Goal: Task Accomplishment & Management: Use online tool/utility

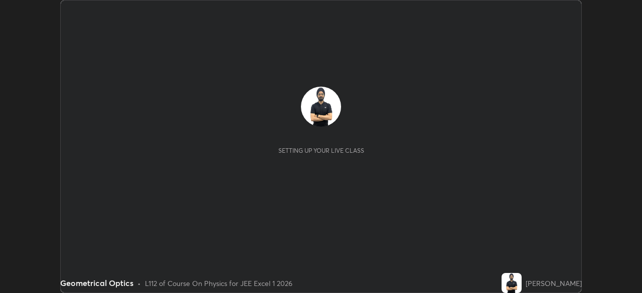
scroll to position [293, 641]
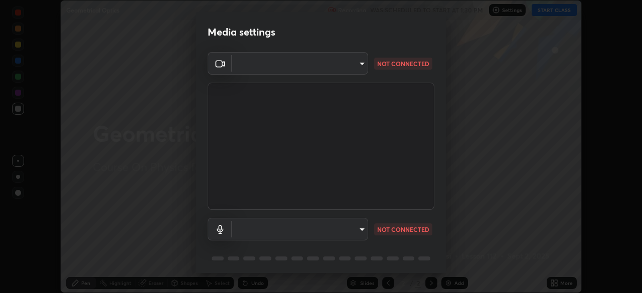
type input "b04d3f4aab0507a607fcb058103082b40897ea5b56942dd6fa8112f95d025699"
type input "communications"
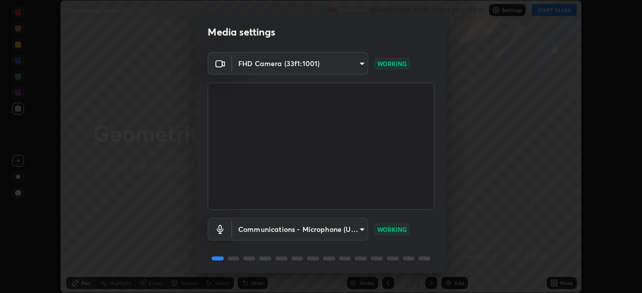
scroll to position [36, 0]
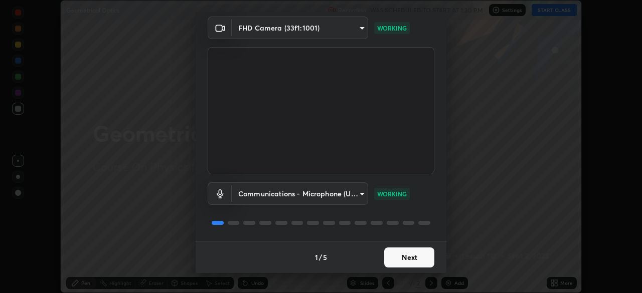
click at [404, 257] on button "Next" at bounding box center [409, 258] width 50 height 20
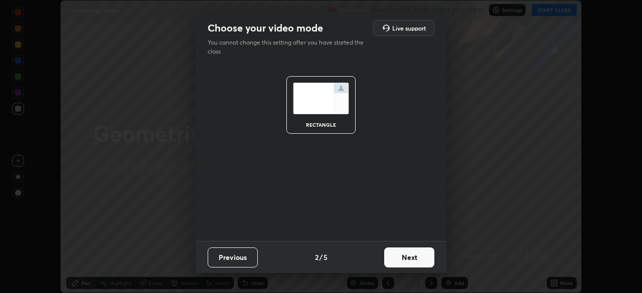
click at [407, 255] on button "Next" at bounding box center [409, 258] width 50 height 20
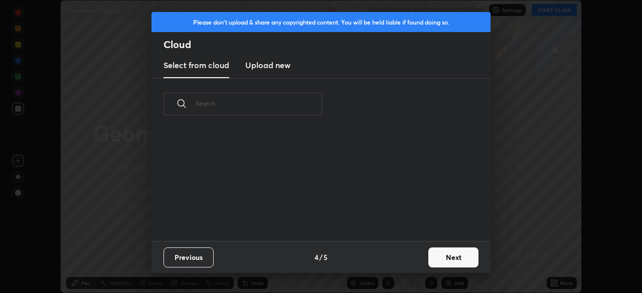
click at [413, 257] on div "Previous 4 / 5 Next" at bounding box center [320, 257] width 339 height 32
click at [447, 260] on button "Next" at bounding box center [453, 258] width 50 height 20
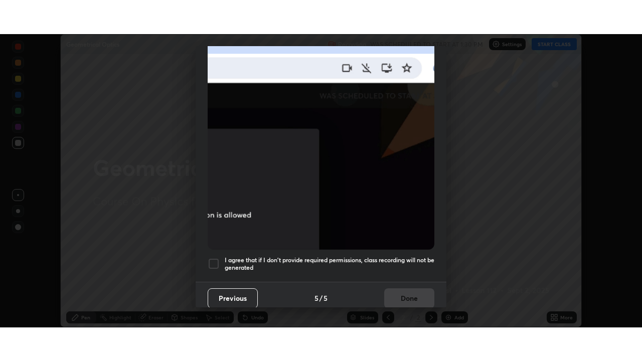
scroll to position [240, 0]
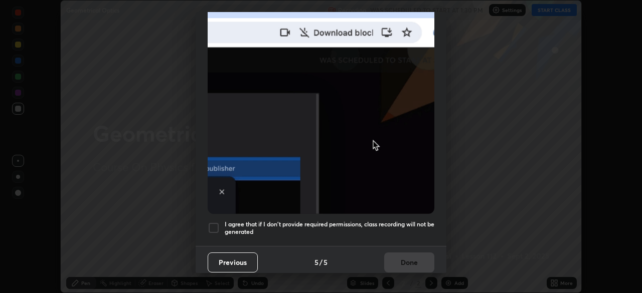
click at [348, 223] on h5 "I agree that if I don't provide required permissions, class recording will not …" at bounding box center [330, 229] width 210 height 16
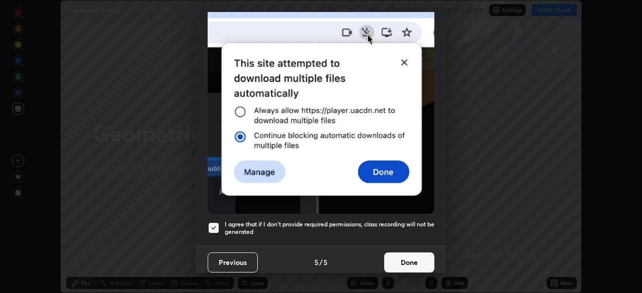
click at [418, 260] on button "Done" at bounding box center [409, 263] width 50 height 20
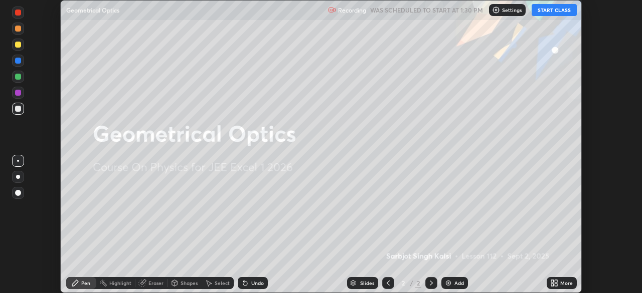
click at [564, 283] on div "More" at bounding box center [566, 283] width 13 height 5
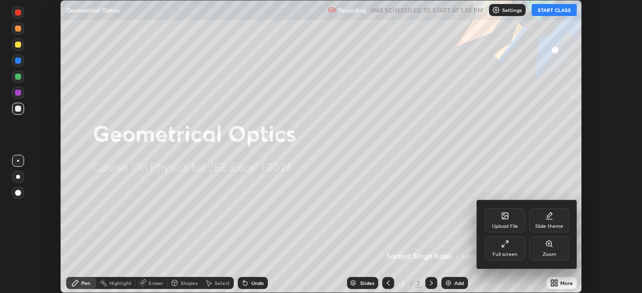
click at [511, 247] on div "Full screen" at bounding box center [505, 249] width 40 height 24
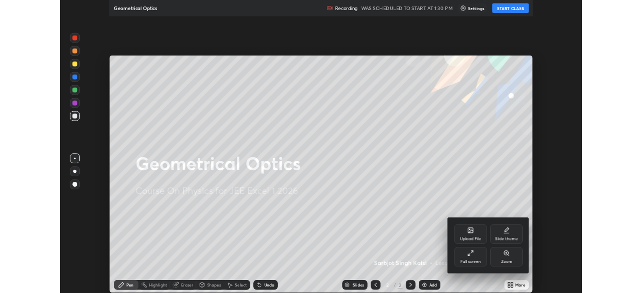
scroll to position [361, 642]
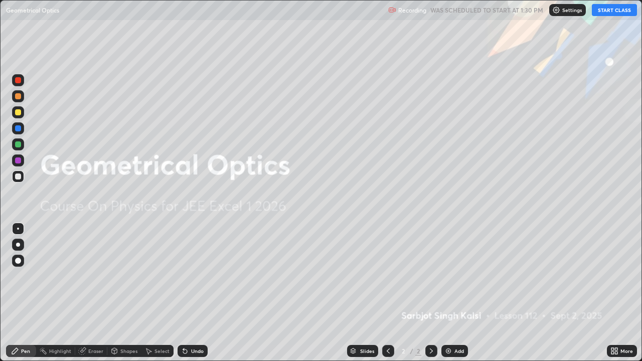
click at [606, 11] on button "START CLASS" at bounding box center [614, 10] width 45 height 12
click at [455, 293] on div "Add" at bounding box center [459, 350] width 10 height 5
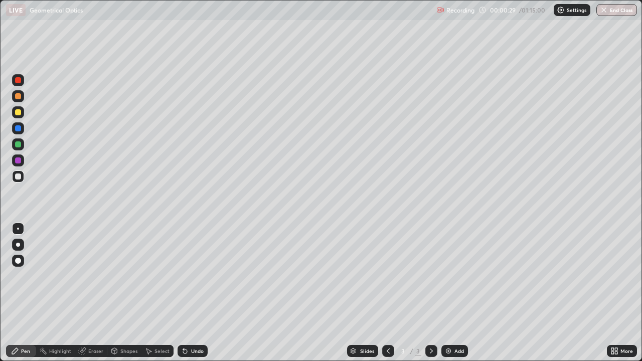
click at [98, 293] on div "Eraser" at bounding box center [95, 350] width 15 height 5
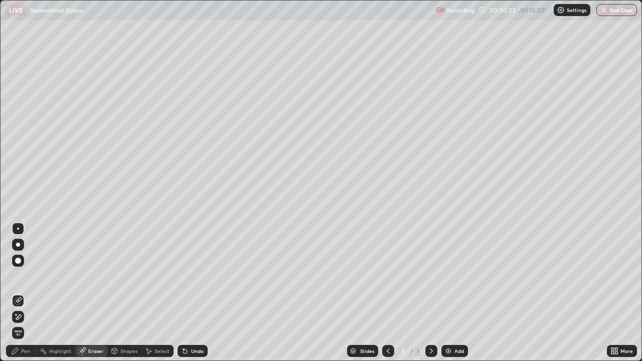
click at [31, 293] on div "Pen" at bounding box center [21, 351] width 30 height 12
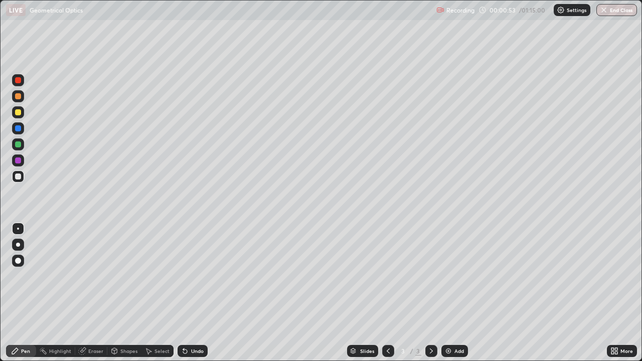
click at [23, 113] on div at bounding box center [18, 112] width 12 height 12
click at [197, 293] on div "Undo" at bounding box center [197, 350] width 13 height 5
click at [198, 293] on div "Undo" at bounding box center [197, 350] width 13 height 5
click at [198, 293] on div "Undo" at bounding box center [192, 351] width 30 height 12
click at [199, 293] on div "Undo" at bounding box center [197, 350] width 13 height 5
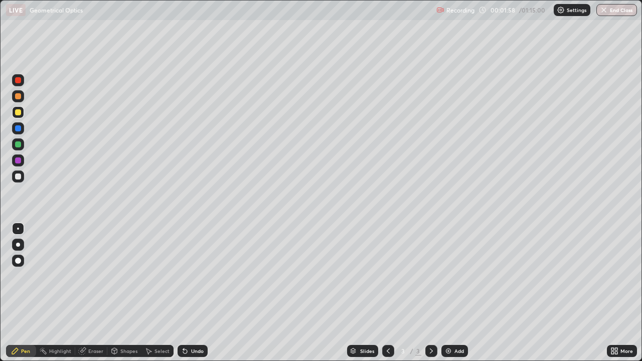
click at [199, 293] on div "Undo" at bounding box center [197, 350] width 13 height 5
click at [15, 161] on div at bounding box center [18, 160] width 6 height 6
click at [183, 293] on icon at bounding box center [183, 348] width 1 height 1
click at [453, 293] on div "Add" at bounding box center [454, 351] width 27 height 12
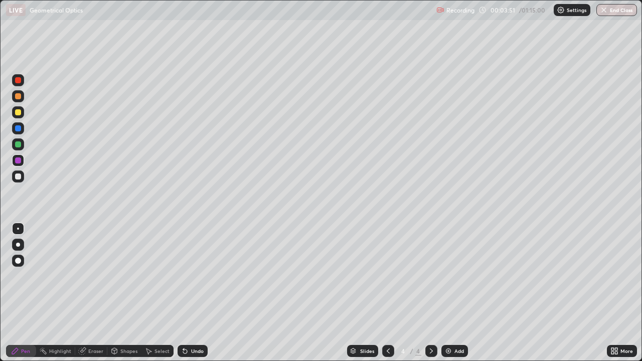
click at [18, 180] on div at bounding box center [18, 176] width 12 height 12
click at [20, 132] on div at bounding box center [18, 128] width 12 height 12
click at [19, 176] on div at bounding box center [18, 176] width 6 height 6
click at [24, 116] on div at bounding box center [18, 112] width 12 height 16
click at [102, 293] on div "Eraser" at bounding box center [95, 350] width 15 height 5
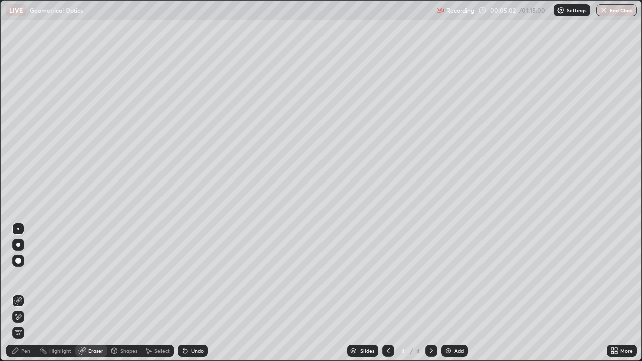
click at [26, 293] on div "Pen" at bounding box center [25, 350] width 9 height 5
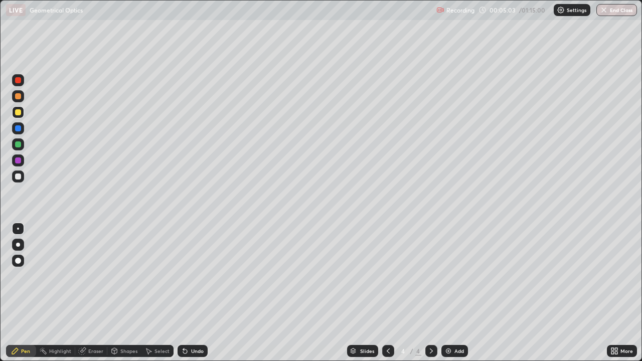
click at [22, 112] on div at bounding box center [18, 112] width 12 height 12
click at [202, 293] on div "Undo" at bounding box center [197, 350] width 13 height 5
click at [19, 145] on div at bounding box center [18, 144] width 6 height 6
click at [20, 112] on div at bounding box center [18, 112] width 6 height 6
click at [187, 293] on icon at bounding box center [185, 351] width 8 height 8
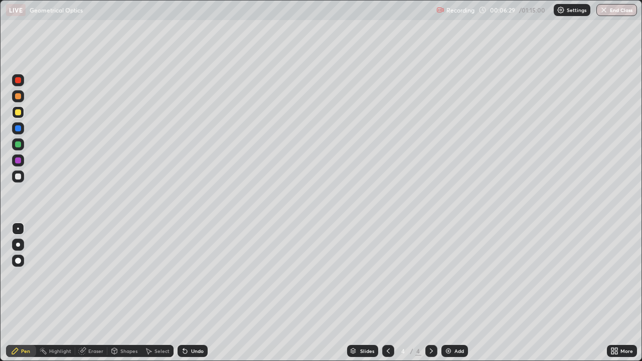
click at [188, 293] on div "Undo" at bounding box center [192, 351] width 30 height 12
click at [190, 293] on div "Undo" at bounding box center [192, 351] width 30 height 12
click at [191, 293] on div "Undo" at bounding box center [192, 351] width 30 height 12
click at [192, 293] on div "Undo" at bounding box center [197, 350] width 13 height 5
click at [18, 176] on div at bounding box center [18, 176] width 6 height 6
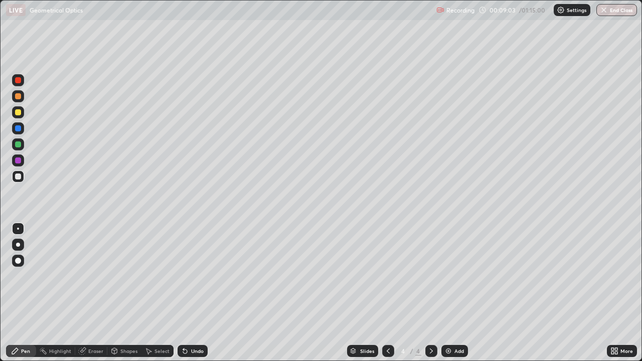
click at [198, 293] on div "Undo" at bounding box center [197, 350] width 13 height 5
click at [194, 293] on div "Undo" at bounding box center [197, 350] width 13 height 5
click at [463, 293] on div "Add" at bounding box center [454, 351] width 27 height 12
click at [197, 293] on div "Undo" at bounding box center [197, 350] width 13 height 5
click at [192, 293] on div "Undo" at bounding box center [197, 350] width 13 height 5
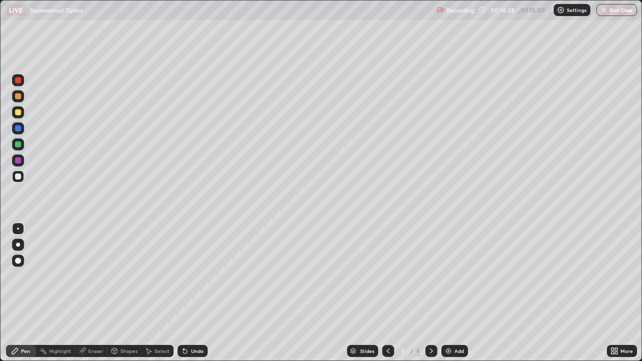
click at [19, 111] on div at bounding box center [18, 112] width 6 height 6
click at [195, 293] on div "Undo" at bounding box center [192, 351] width 30 height 12
click at [131, 293] on div "Shapes" at bounding box center [128, 350] width 17 height 5
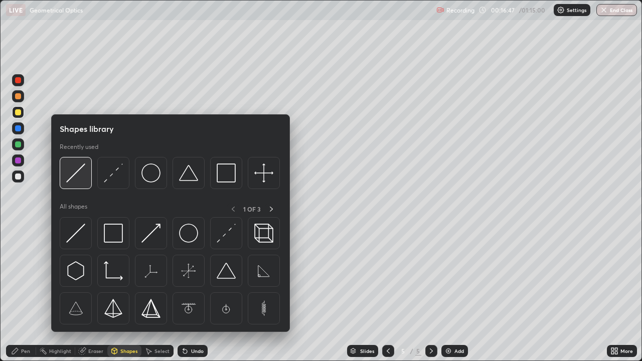
click at [79, 172] on img at bounding box center [75, 172] width 19 height 19
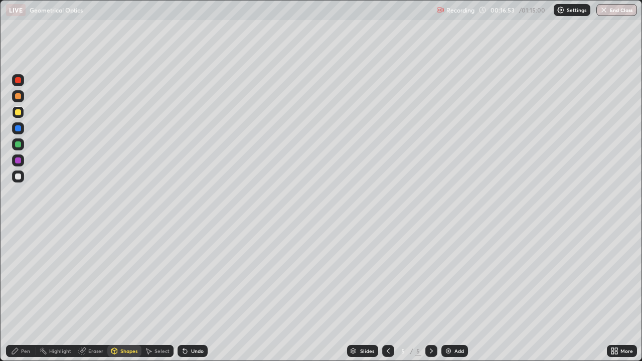
click at [16, 180] on div at bounding box center [18, 176] width 12 height 12
click at [17, 96] on div at bounding box center [18, 96] width 6 height 6
click at [19, 96] on div at bounding box center [18, 96] width 6 height 6
click at [24, 293] on div "Pen" at bounding box center [21, 351] width 30 height 12
click at [19, 129] on div at bounding box center [18, 128] width 6 height 6
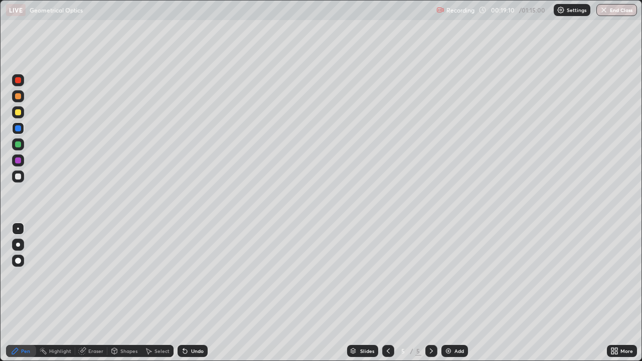
click at [184, 293] on icon at bounding box center [185, 351] width 4 height 4
click at [191, 293] on div "Undo" at bounding box center [197, 350] width 13 height 5
click at [182, 293] on icon at bounding box center [185, 351] width 8 height 8
click at [18, 177] on div at bounding box center [18, 176] width 6 height 6
click at [460, 293] on div "Add" at bounding box center [459, 350] width 10 height 5
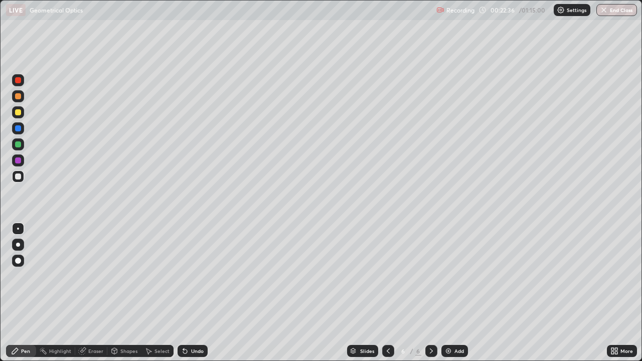
click at [18, 177] on div at bounding box center [18, 176] width 6 height 6
click at [192, 293] on div "Undo" at bounding box center [192, 351] width 30 height 12
click at [193, 293] on div "Undo" at bounding box center [192, 351] width 30 height 12
click at [194, 293] on div "Undo" at bounding box center [192, 351] width 30 height 12
click at [191, 293] on div "Undo" at bounding box center [192, 351] width 30 height 12
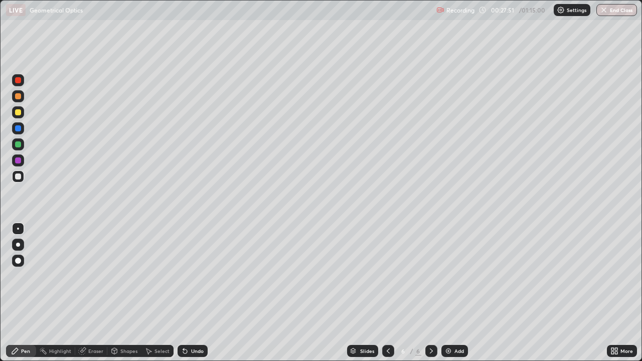
click at [19, 177] on div at bounding box center [18, 176] width 6 height 6
click at [87, 293] on div "Eraser" at bounding box center [91, 351] width 32 height 12
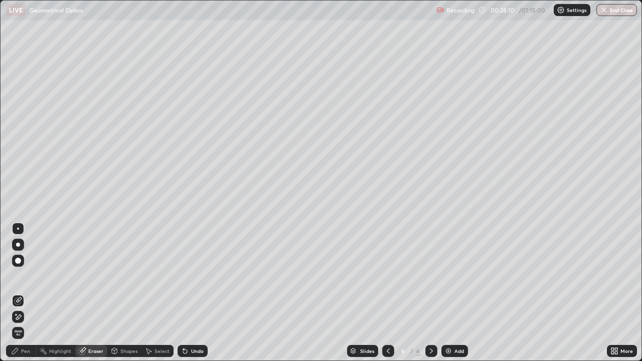
click at [20, 293] on icon at bounding box center [18, 317] width 8 height 9
click at [20, 293] on div "Pen" at bounding box center [21, 351] width 30 height 12
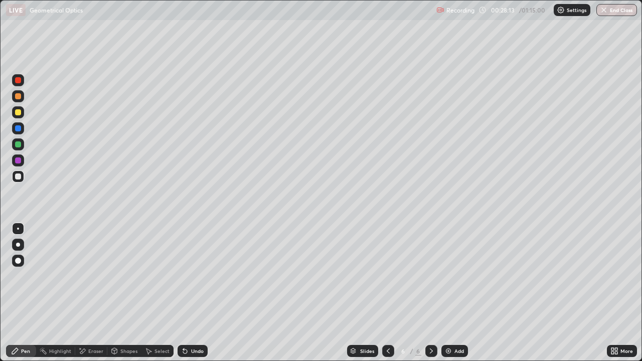
click at [17, 178] on div at bounding box center [18, 176] width 6 height 6
click at [81, 293] on div "Eraser" at bounding box center [91, 351] width 32 height 12
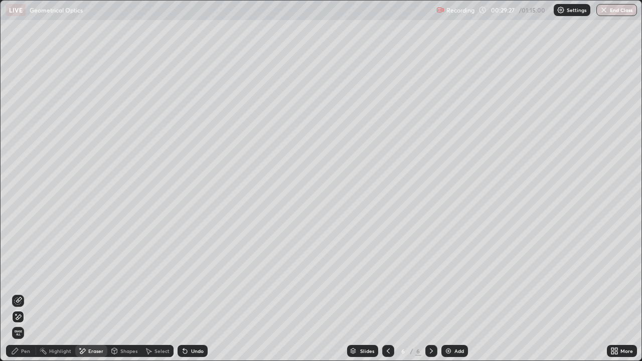
click at [21, 293] on div "Pen" at bounding box center [25, 350] width 9 height 5
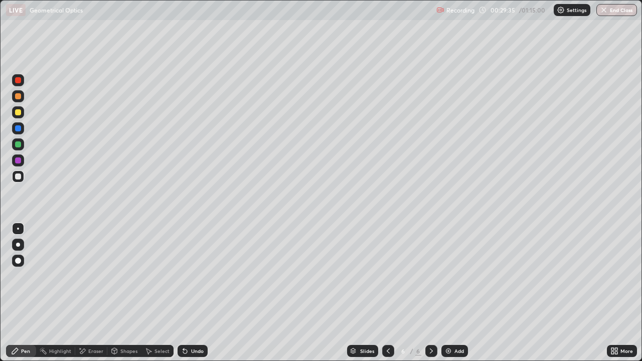
click at [20, 145] on div at bounding box center [18, 144] width 6 height 6
click at [22, 175] on div at bounding box center [18, 176] width 12 height 12
click at [15, 293] on div "Pen" at bounding box center [21, 351] width 30 height 12
click at [453, 293] on div "Add" at bounding box center [454, 351] width 27 height 12
click at [21, 178] on div at bounding box center [18, 176] width 6 height 6
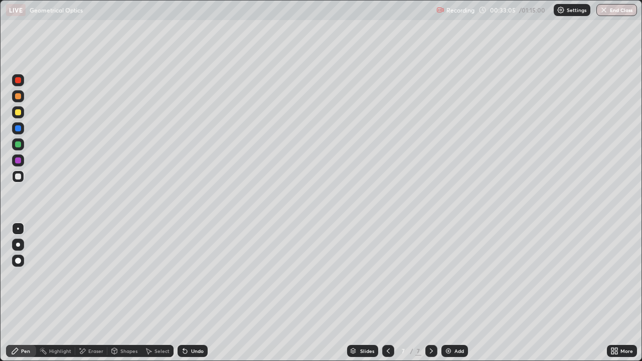
click at [204, 293] on div "Undo" at bounding box center [192, 351] width 30 height 12
click at [430, 293] on icon at bounding box center [431, 351] width 8 height 8
click at [387, 293] on icon at bounding box center [388, 351] width 8 height 8
click at [389, 293] on icon at bounding box center [388, 351] width 8 height 8
click at [430, 293] on icon at bounding box center [431, 351] width 8 height 8
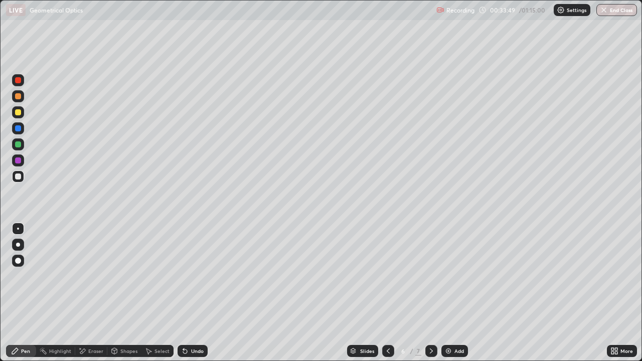
click at [431, 293] on div at bounding box center [431, 351] width 12 height 12
click at [431, 293] on icon at bounding box center [431, 350] width 3 height 5
click at [389, 293] on icon at bounding box center [388, 351] width 8 height 8
click at [430, 293] on icon at bounding box center [431, 351] width 8 height 8
click at [20, 113] on div at bounding box center [18, 112] width 6 height 6
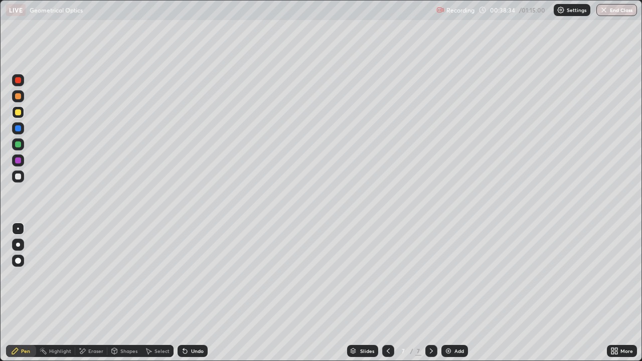
click at [453, 293] on div "Add" at bounding box center [454, 351] width 27 height 12
click at [18, 177] on div at bounding box center [18, 176] width 6 height 6
click at [195, 293] on div "Undo" at bounding box center [192, 351] width 30 height 12
click at [197, 293] on div "Undo" at bounding box center [192, 351] width 30 height 12
click at [22, 178] on div at bounding box center [18, 176] width 12 height 12
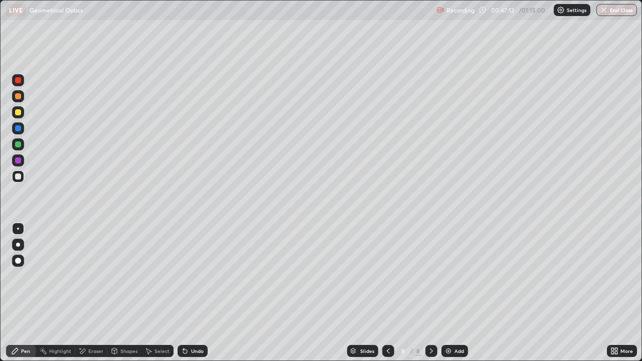
click at [451, 293] on img at bounding box center [448, 351] width 8 height 8
click at [19, 180] on div at bounding box center [18, 176] width 12 height 12
click at [19, 112] on div at bounding box center [18, 112] width 6 height 6
click at [23, 113] on div at bounding box center [18, 112] width 12 height 12
click at [200, 293] on div "Undo" at bounding box center [192, 351] width 30 height 12
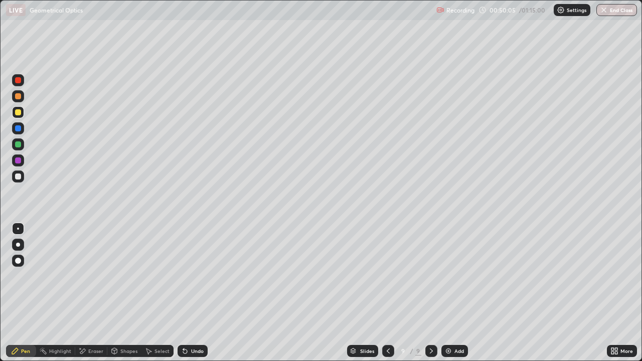
click at [200, 293] on div "Undo" at bounding box center [197, 350] width 13 height 5
click at [19, 147] on div at bounding box center [18, 144] width 6 height 6
click at [187, 293] on div "Undo" at bounding box center [192, 351] width 30 height 12
click at [98, 293] on div "Eraser" at bounding box center [91, 351] width 32 height 12
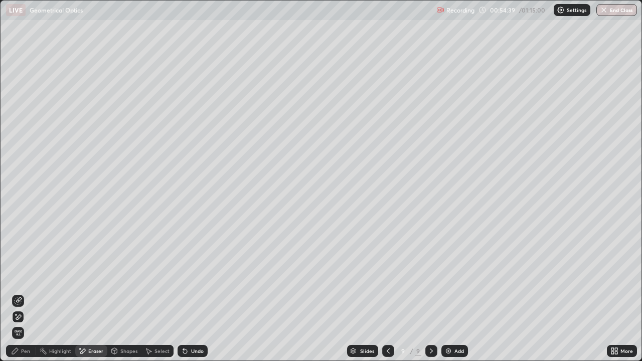
click at [23, 293] on div "Pen" at bounding box center [25, 350] width 9 height 5
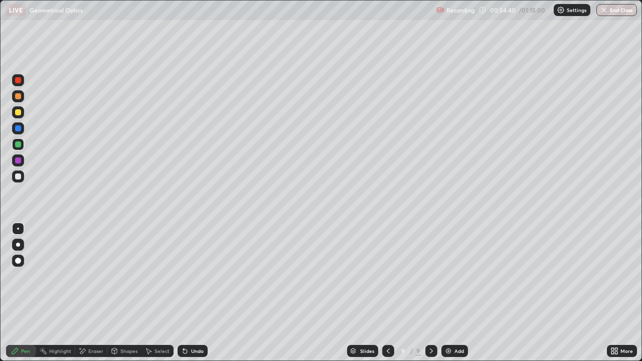
click at [20, 115] on div at bounding box center [18, 112] width 6 height 6
click at [456, 293] on div "Add" at bounding box center [459, 350] width 10 height 5
click at [13, 180] on div at bounding box center [18, 176] width 12 height 12
click at [186, 293] on icon at bounding box center [185, 351] width 8 height 8
click at [188, 293] on div "Undo" at bounding box center [192, 351] width 30 height 12
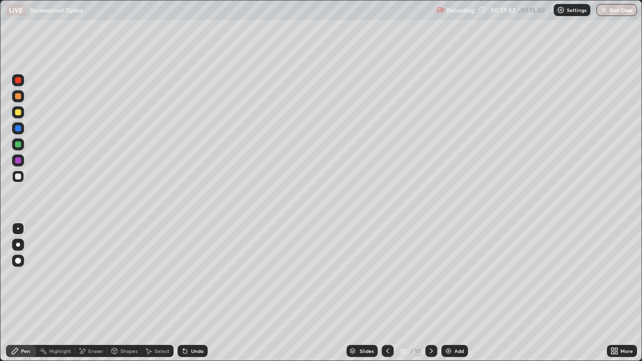
click at [188, 293] on div "Undo" at bounding box center [192, 351] width 30 height 12
click at [192, 293] on div "Undo" at bounding box center [192, 351] width 30 height 12
click at [193, 293] on div "Undo" at bounding box center [197, 350] width 13 height 5
click at [194, 293] on div "Undo" at bounding box center [192, 351] width 30 height 12
click at [387, 293] on icon at bounding box center [388, 351] width 8 height 8
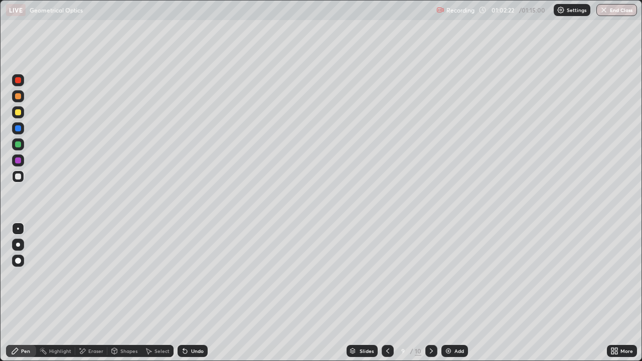
click at [453, 293] on div "Add" at bounding box center [454, 351] width 27 height 12
click at [20, 175] on div at bounding box center [18, 176] width 6 height 6
click at [191, 293] on div "Undo" at bounding box center [197, 350] width 13 height 5
click at [202, 293] on div "Undo" at bounding box center [192, 351] width 30 height 12
click at [455, 293] on div "Add" at bounding box center [459, 350] width 10 height 5
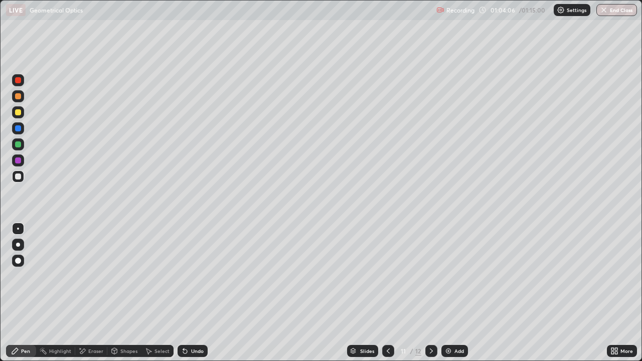
click at [21, 113] on div at bounding box center [18, 112] width 6 height 6
click at [92, 293] on div "Eraser" at bounding box center [91, 351] width 32 height 12
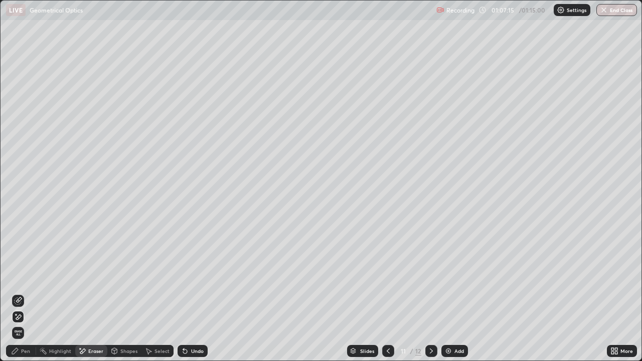
click at [26, 293] on div "Pen" at bounding box center [21, 351] width 30 height 12
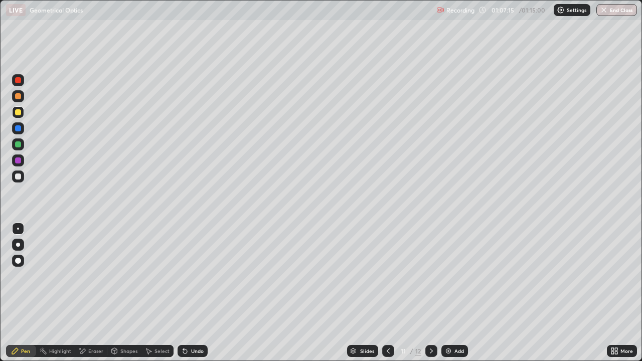
click at [18, 176] on div at bounding box center [18, 176] width 6 height 6
click at [193, 293] on div "Undo" at bounding box center [192, 351] width 30 height 12
click at [192, 293] on div "Undo" at bounding box center [192, 351] width 30 height 12
click at [191, 293] on div "Undo" at bounding box center [192, 351] width 30 height 12
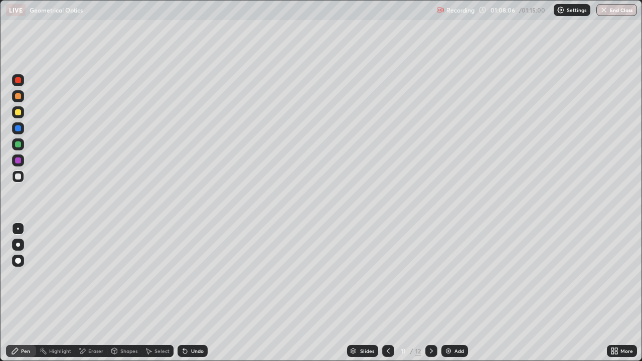
click at [190, 293] on div "Undo" at bounding box center [192, 351] width 30 height 12
click at [617, 8] on button "End Class" at bounding box center [617, 10] width 40 height 12
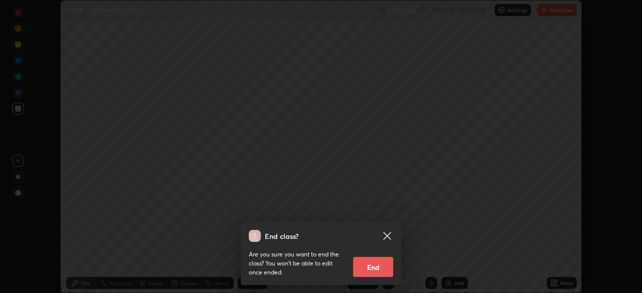
scroll to position [49844, 49496]
click at [371, 266] on button "End" at bounding box center [373, 267] width 40 height 20
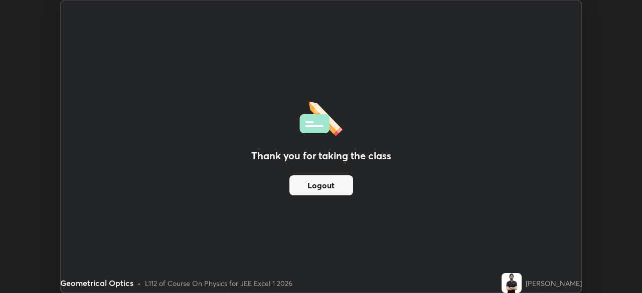
click at [510, 286] on img at bounding box center [511, 283] width 20 height 20
click at [513, 279] on img at bounding box center [511, 283] width 20 height 20
